Goal: Check status

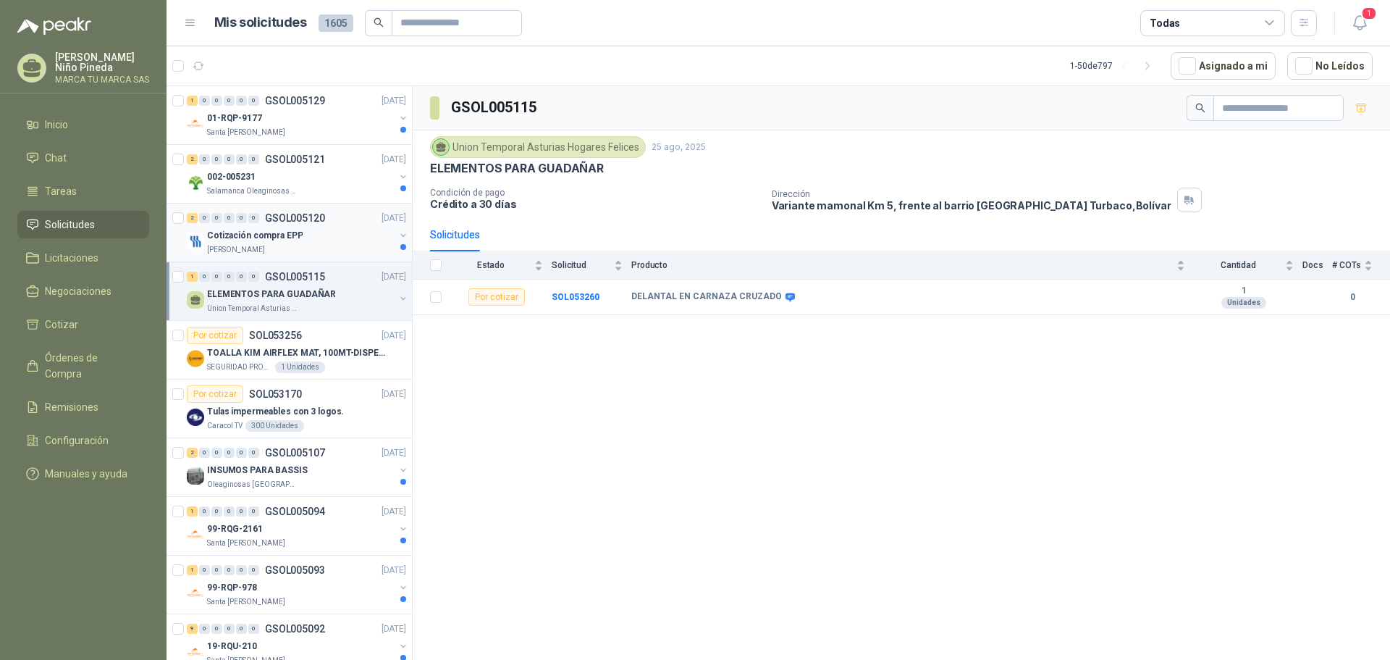
click at [315, 244] on div "[PERSON_NAME]" at bounding box center [301, 250] width 188 height 12
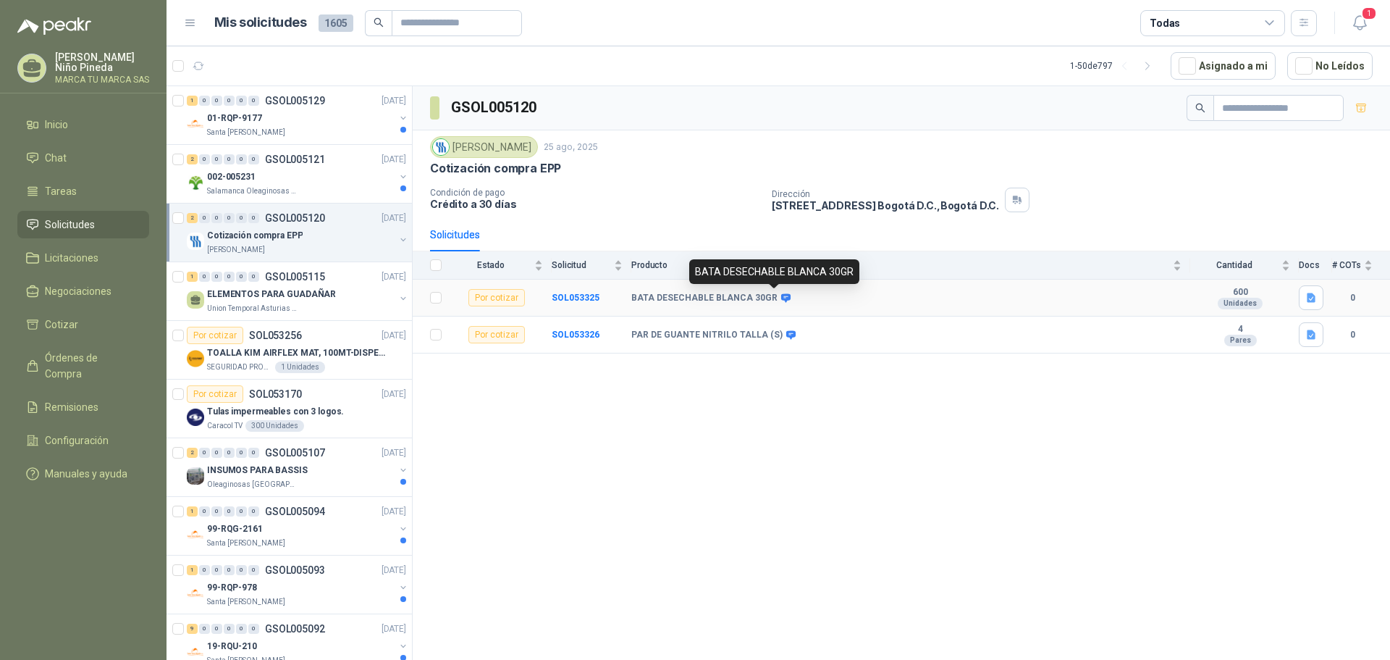
click at [781, 299] on icon at bounding box center [785, 297] width 9 height 9
drag, startPoint x: 453, startPoint y: 144, endPoint x: 518, endPoint y: 147, distance: 64.5
click at [518, 147] on div "[PERSON_NAME]" at bounding box center [484, 147] width 108 height 22
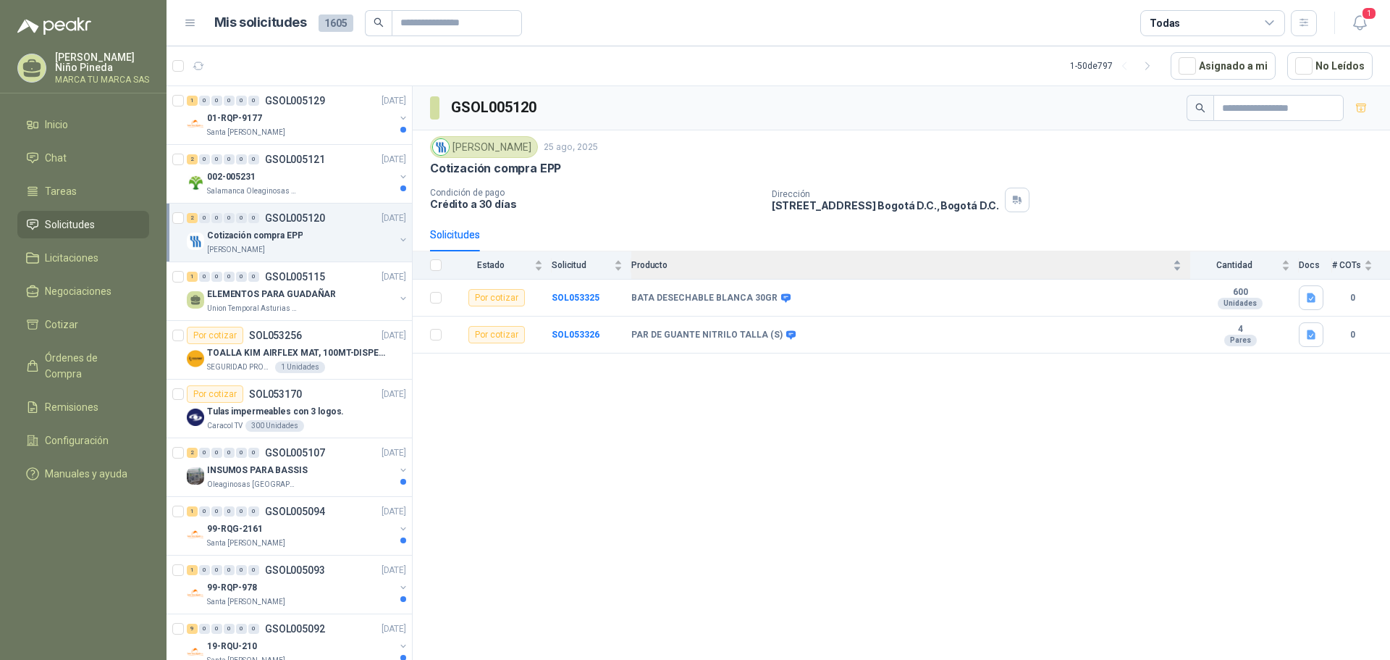
copy div "[PERSON_NAME]"
drag, startPoint x: 433, startPoint y: 169, endPoint x: 534, endPoint y: 169, distance: 101.4
click at [531, 169] on p "Cotización compra EPP" at bounding box center [495, 168] width 131 height 15
click at [579, 172] on div "Cotización compra EPP" at bounding box center [901, 168] width 943 height 15
click at [518, 147] on div "[PERSON_NAME]" at bounding box center [484, 147] width 108 height 22
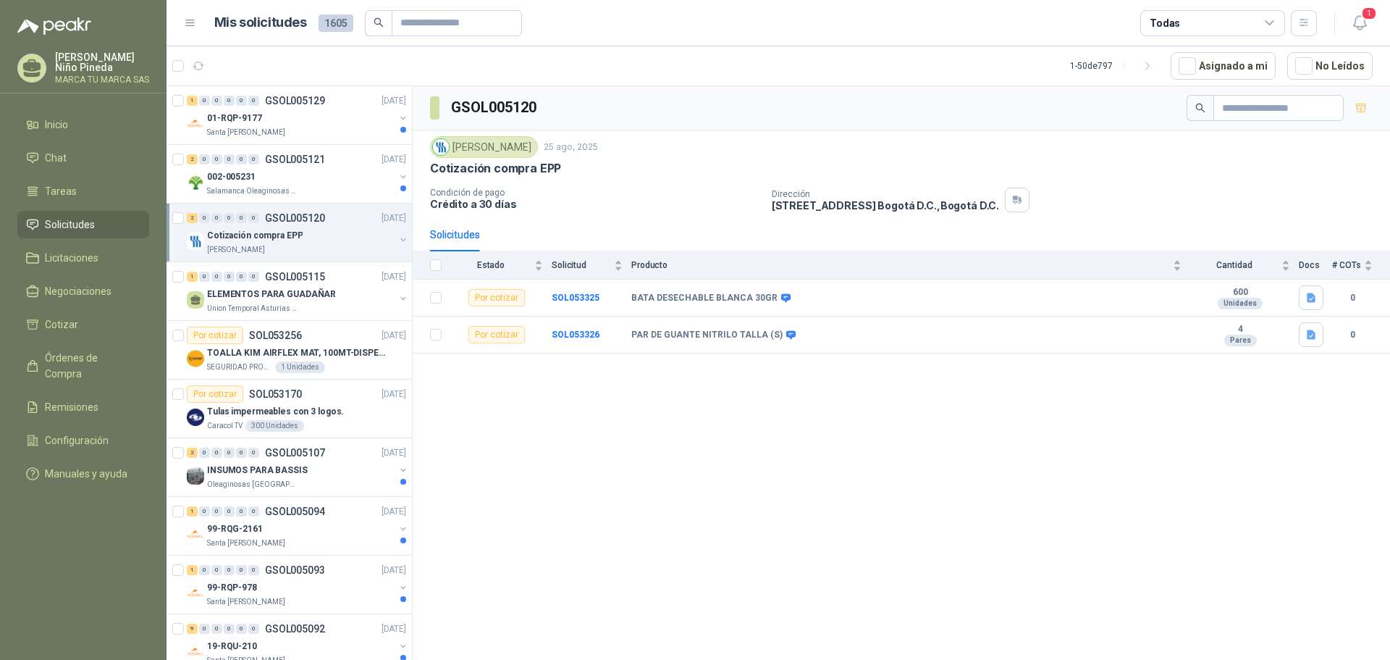
drag, startPoint x: 453, startPoint y: 147, endPoint x: 518, endPoint y: 148, distance: 64.5
click at [518, 148] on div "[PERSON_NAME]" at bounding box center [484, 147] width 108 height 22
copy div "[PERSON_NAME]"
drag, startPoint x: 563, startPoint y: 167, endPoint x: 429, endPoint y: 171, distance: 134.0
click at [429, 171] on div "Fresenius Kabi 25 ago, 2025 Cotización compra EPP Condición de pago Crédito a 3…" at bounding box center [902, 174] width 978 height 88
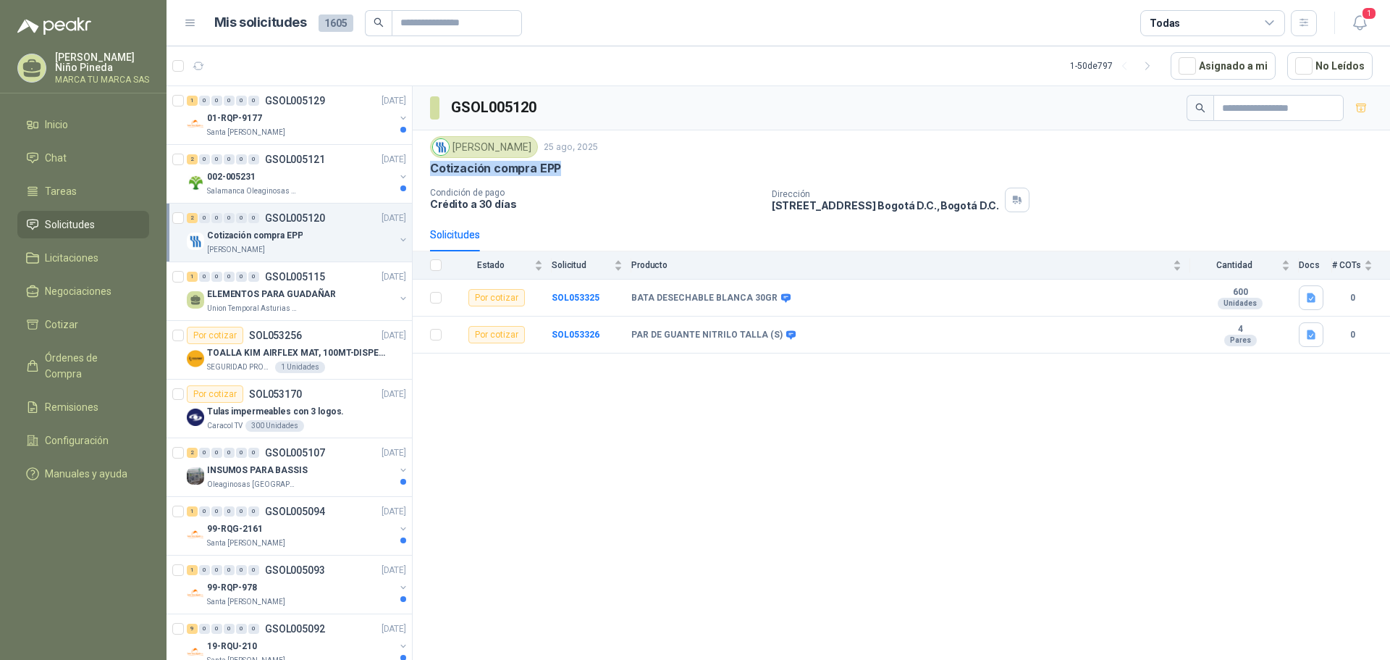
copy p "Cotización compra EPP"
click at [316, 170] on div "002-005231" at bounding box center [301, 176] width 188 height 17
click at [334, 172] on div "002-005231" at bounding box center [301, 176] width 188 height 17
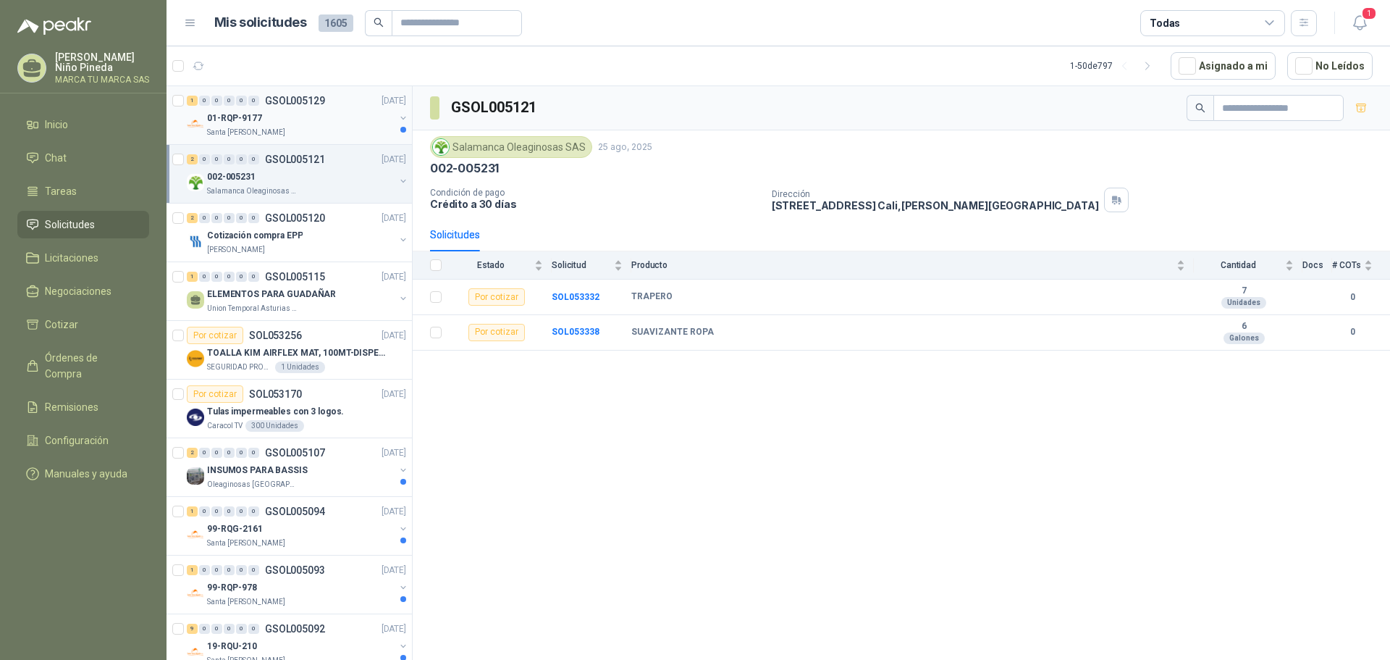
click at [319, 115] on div "01-RQP-9177" at bounding box center [301, 117] width 188 height 17
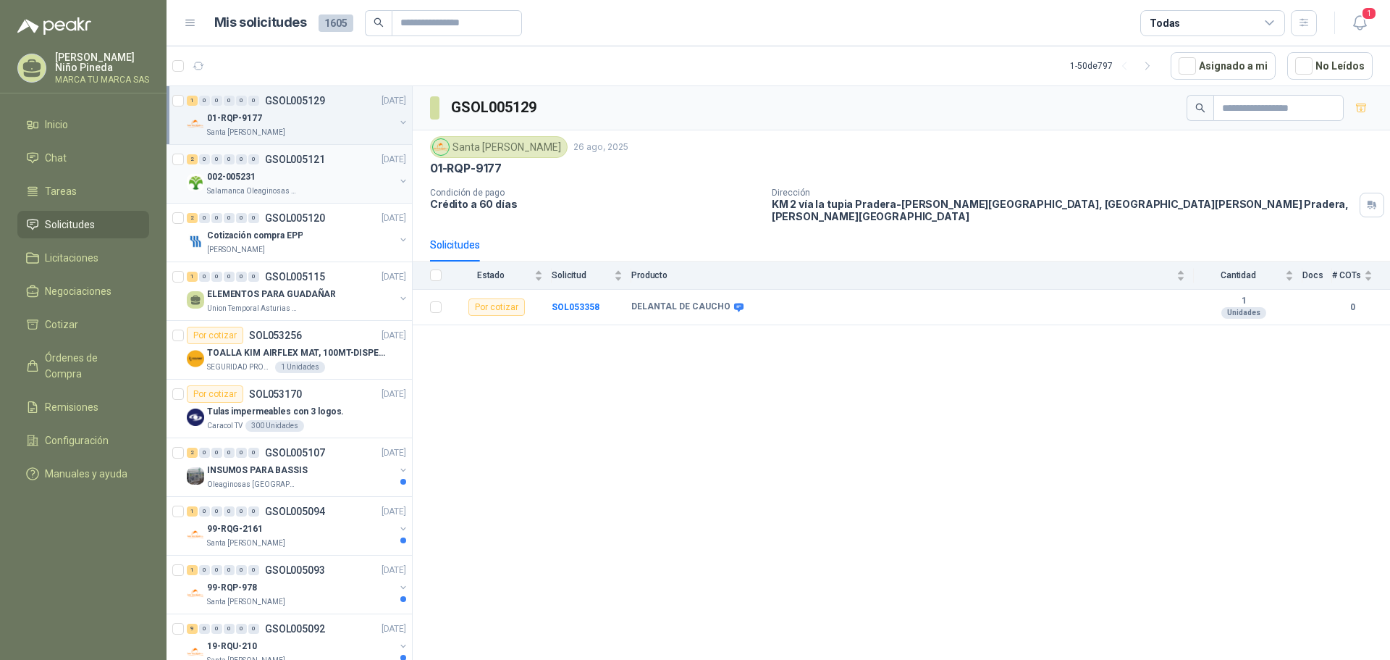
click at [335, 174] on div "002-005231" at bounding box center [301, 176] width 188 height 17
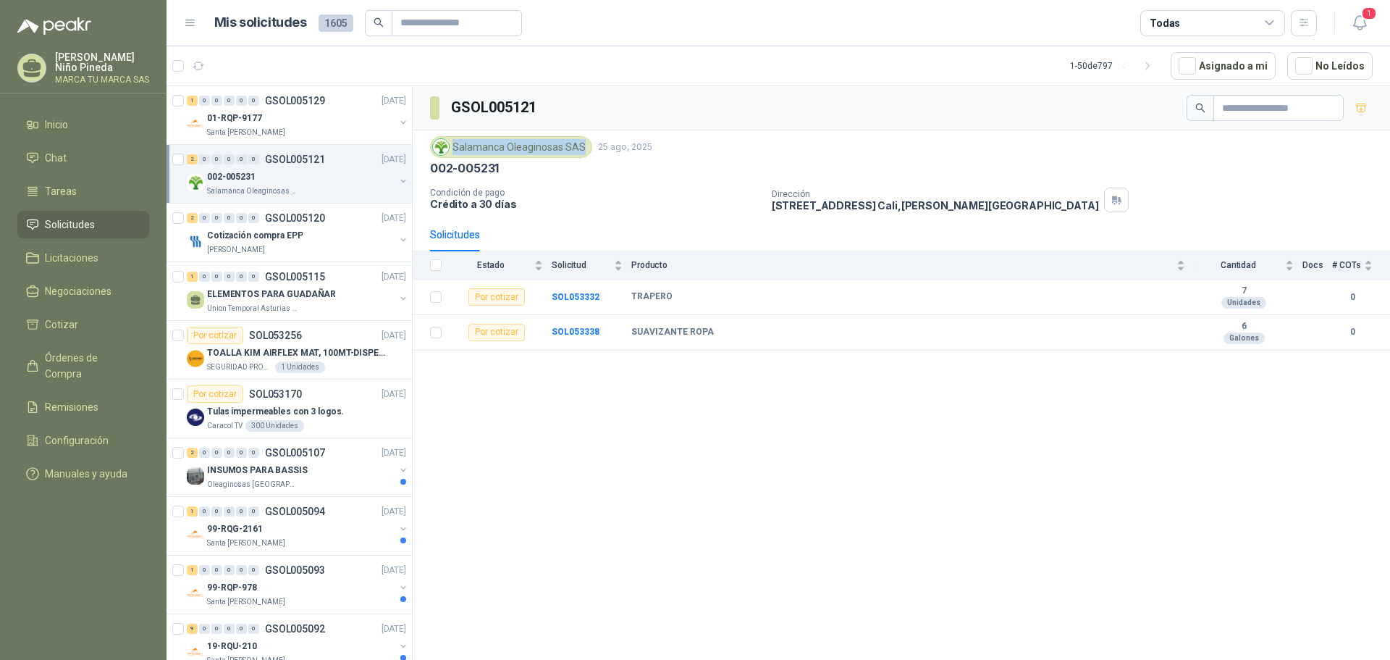
drag, startPoint x: 454, startPoint y: 147, endPoint x: 578, endPoint y: 146, distance: 123.8
click at [581, 146] on div "Salamanca Oleaginosas SAS" at bounding box center [511, 147] width 162 height 22
copy div "Salamanca Oleaginosas SAS"
click at [293, 120] on div "01-RQP-9177" at bounding box center [301, 117] width 188 height 17
